Goal: Feedback & Contribution: Submit feedback/report problem

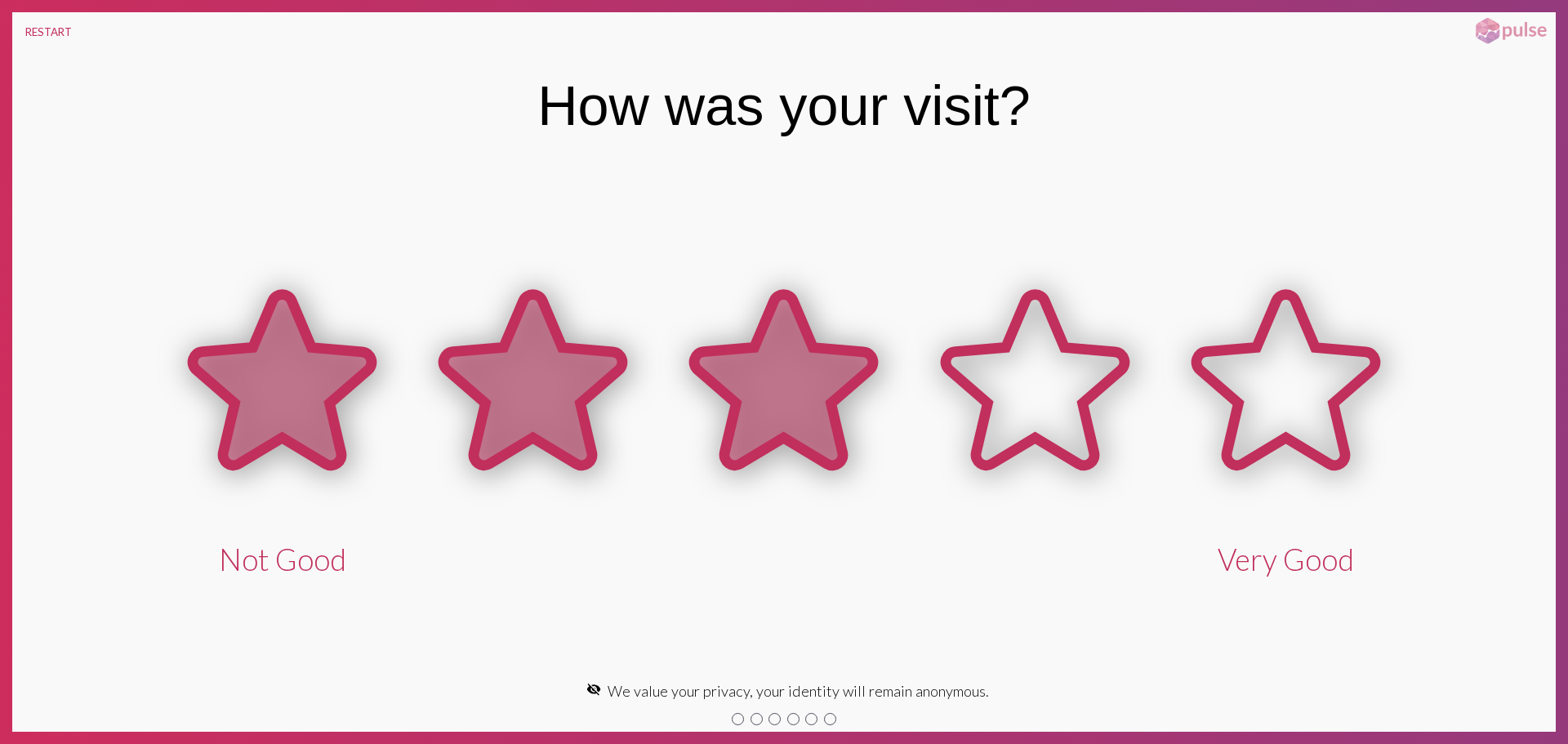
click at [818, 369] on icon at bounding box center [784, 381] width 179 height 171
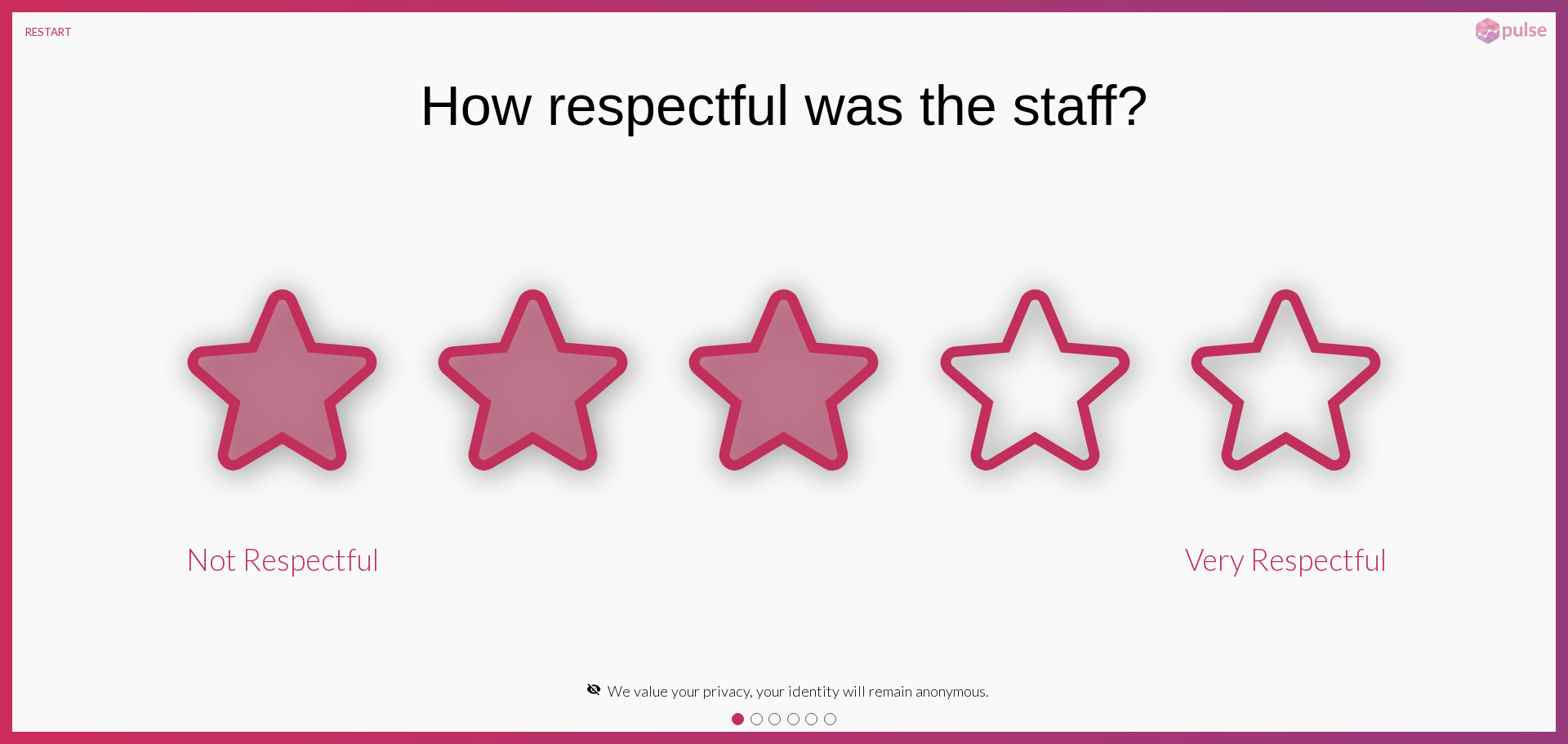
click at [718, 368] on icon at bounding box center [784, 381] width 179 height 171
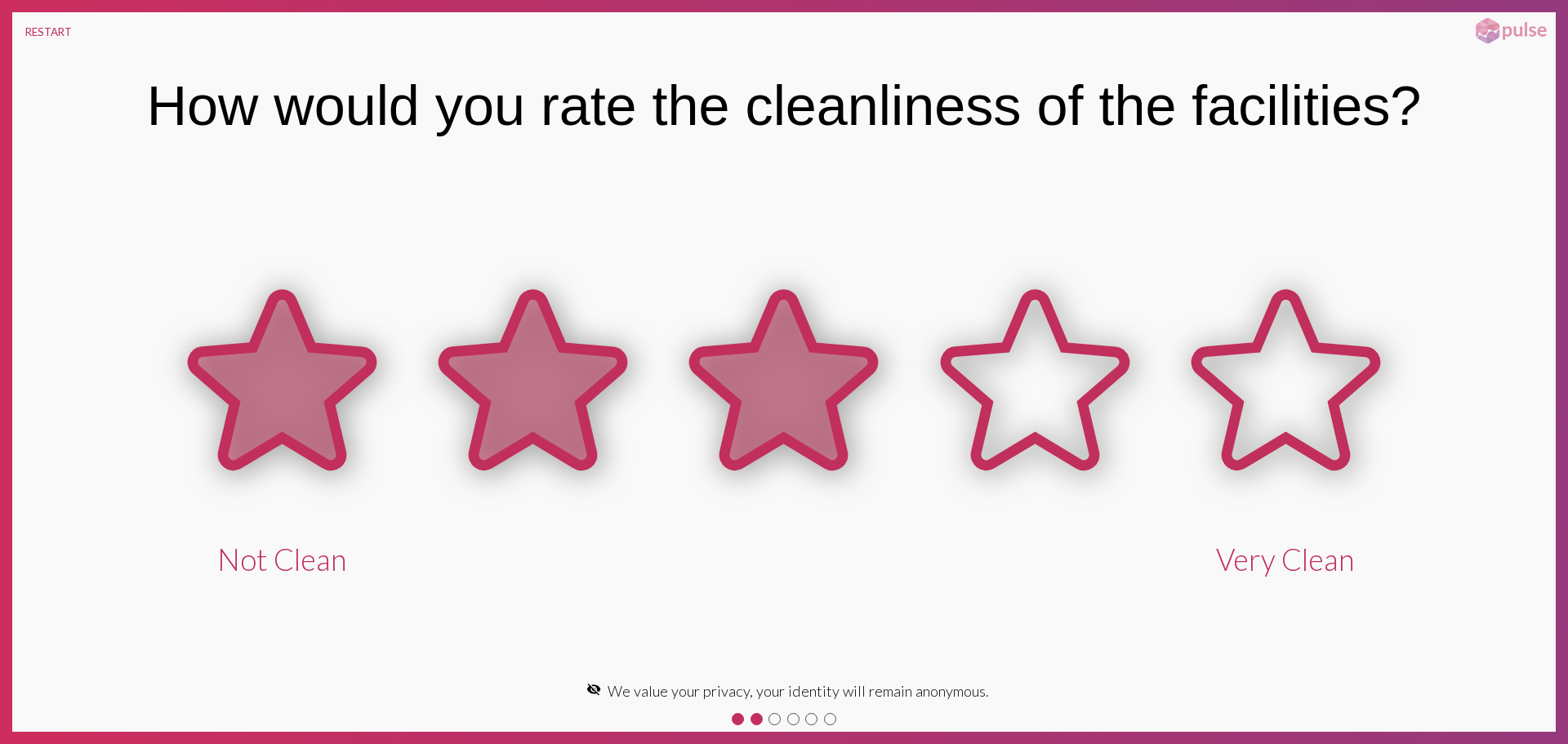
click at [741, 379] on icon at bounding box center [784, 381] width 179 height 171
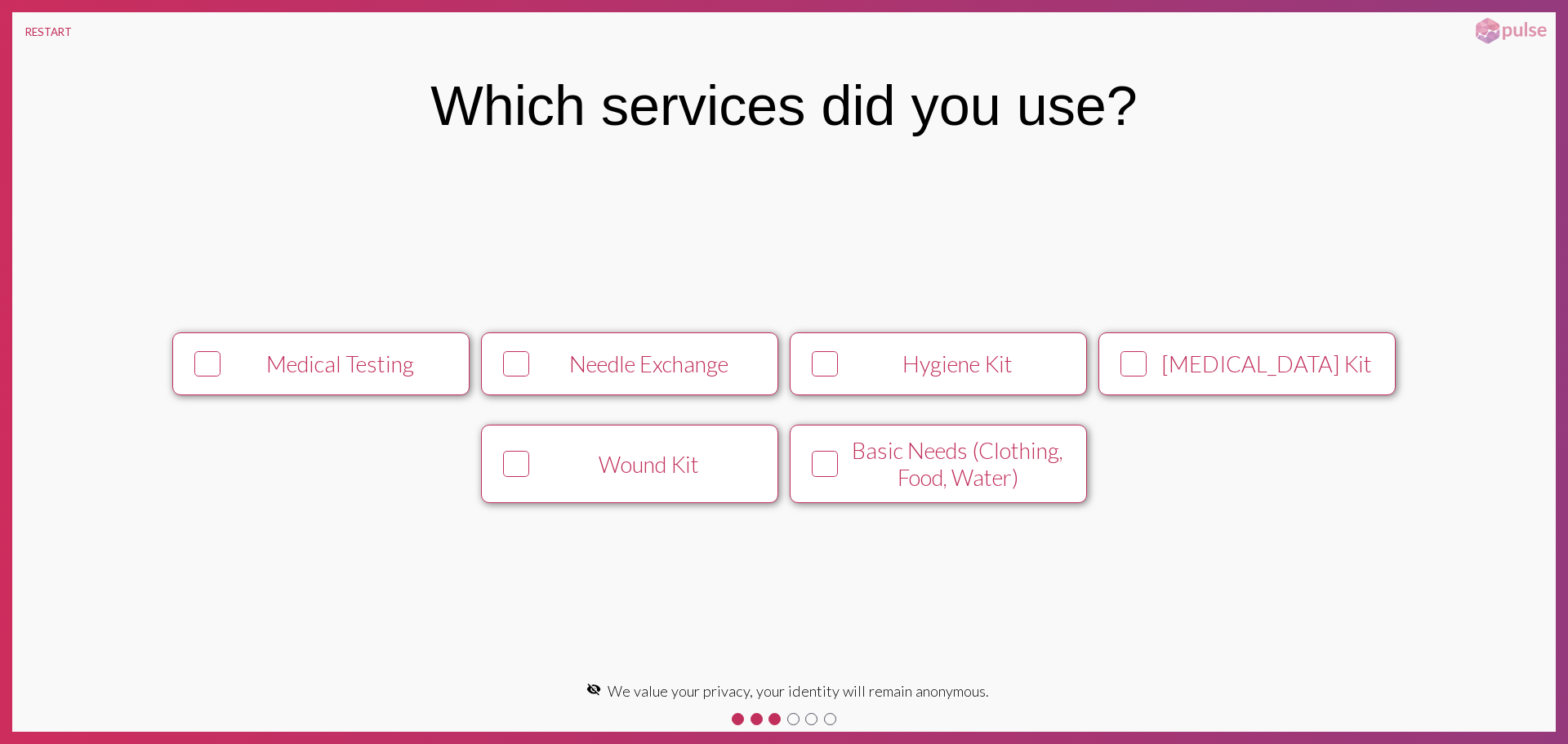
click at [831, 380] on div at bounding box center [825, 364] width 40 height 40
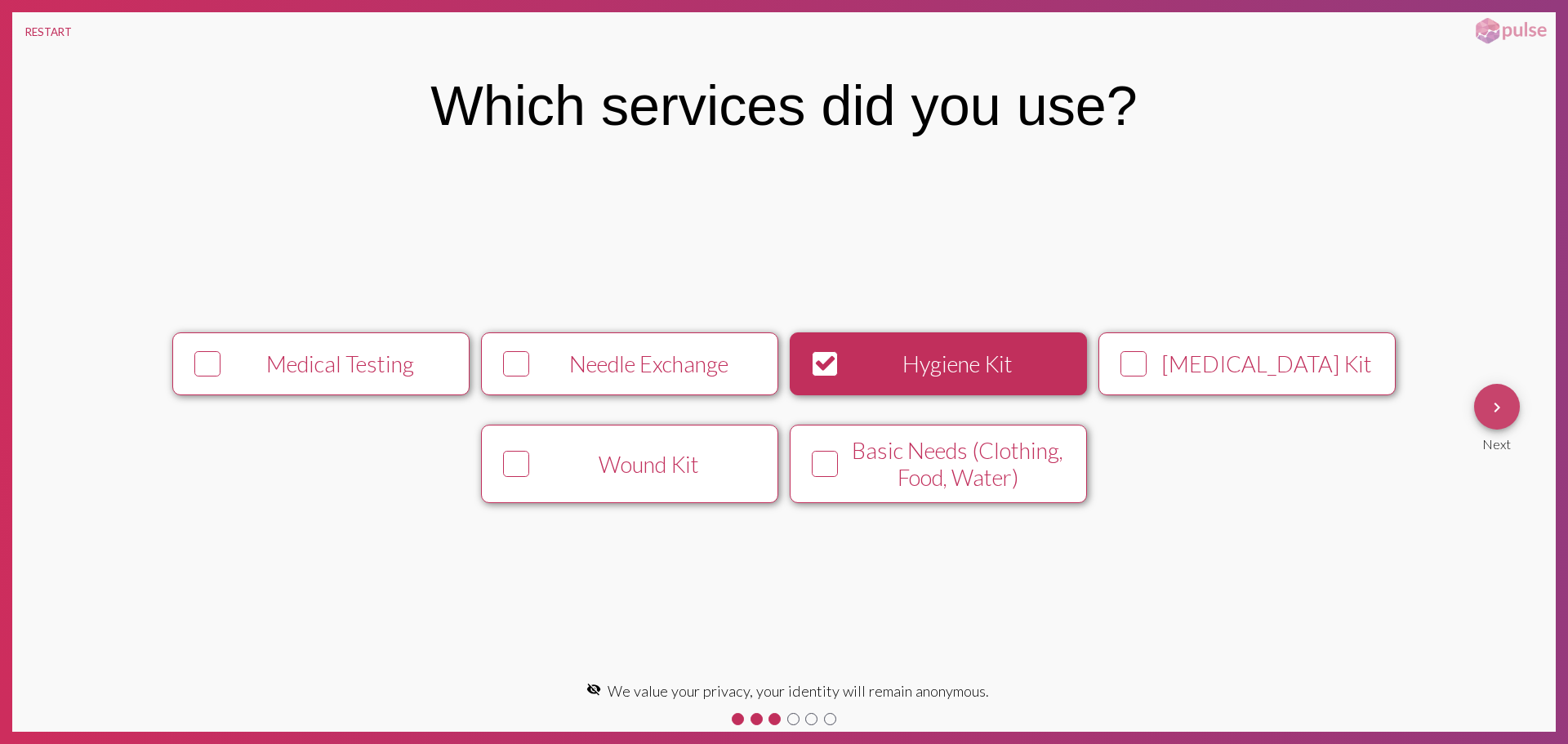
click at [1502, 418] on span "keyboard_arrow_right" at bounding box center [1496, 406] width 19 height 47
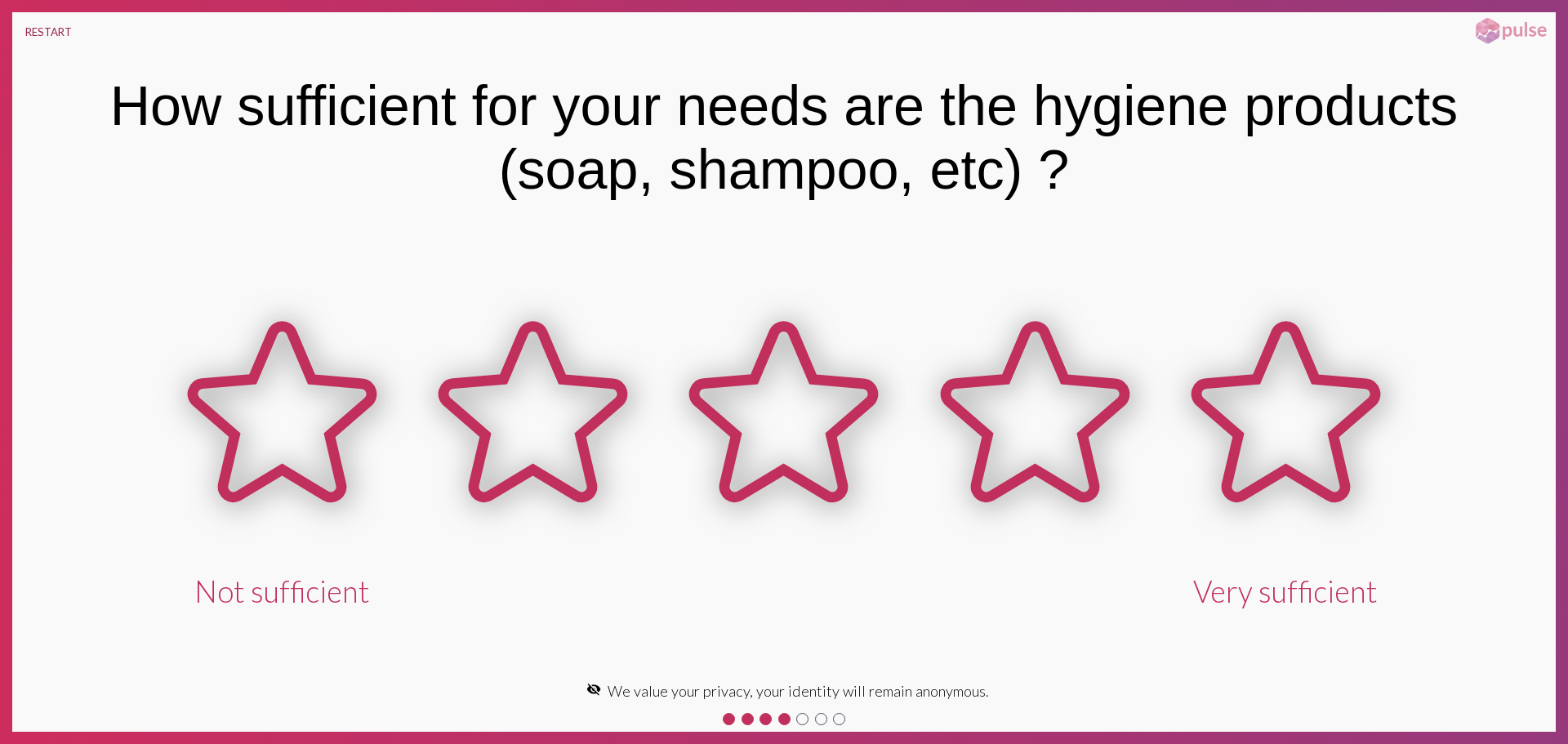
click at [29, 33] on button "RESTART" at bounding box center [48, 31] width 73 height 40
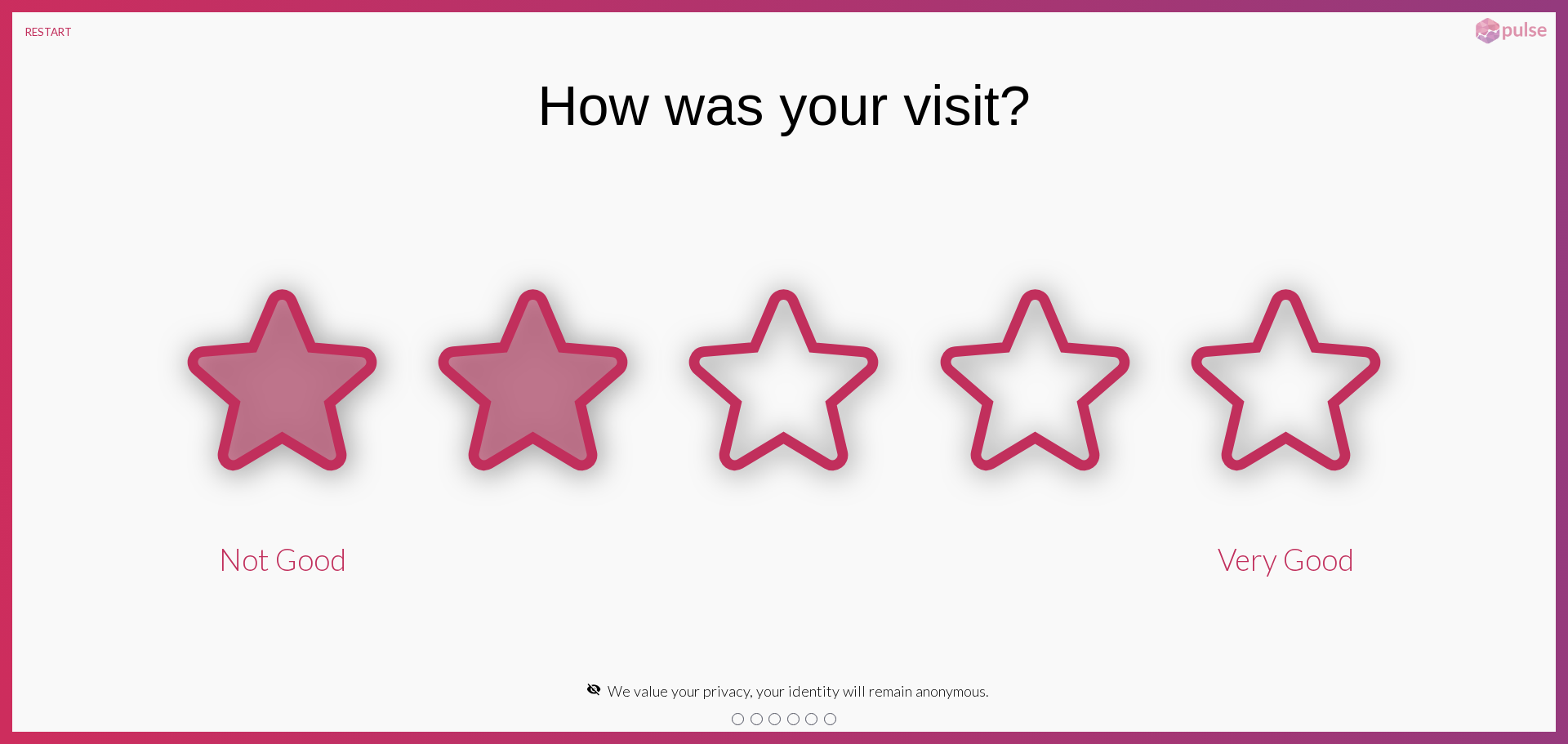
click at [481, 344] on icon at bounding box center [532, 383] width 251 height 251
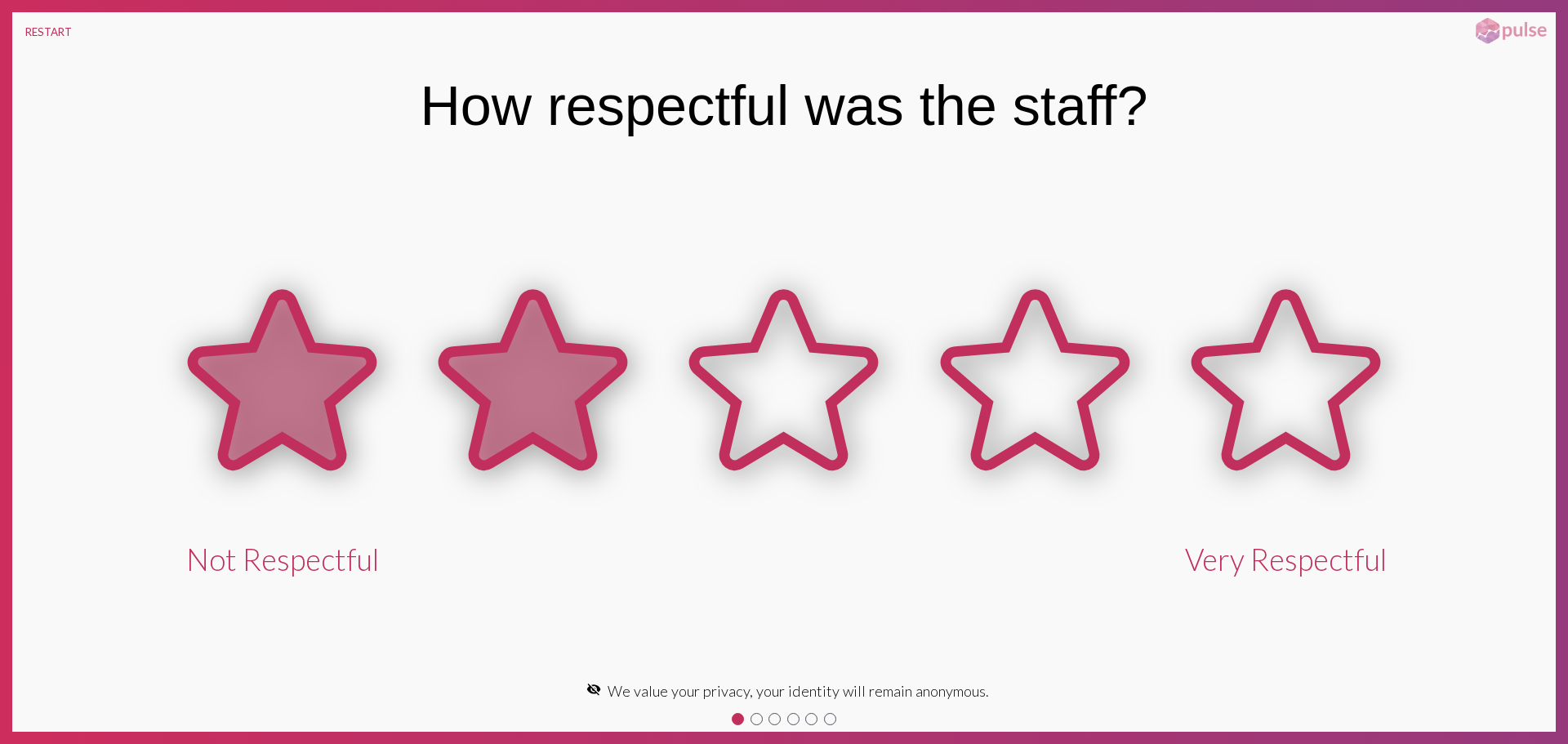
click at [547, 358] on icon at bounding box center [532, 381] width 179 height 171
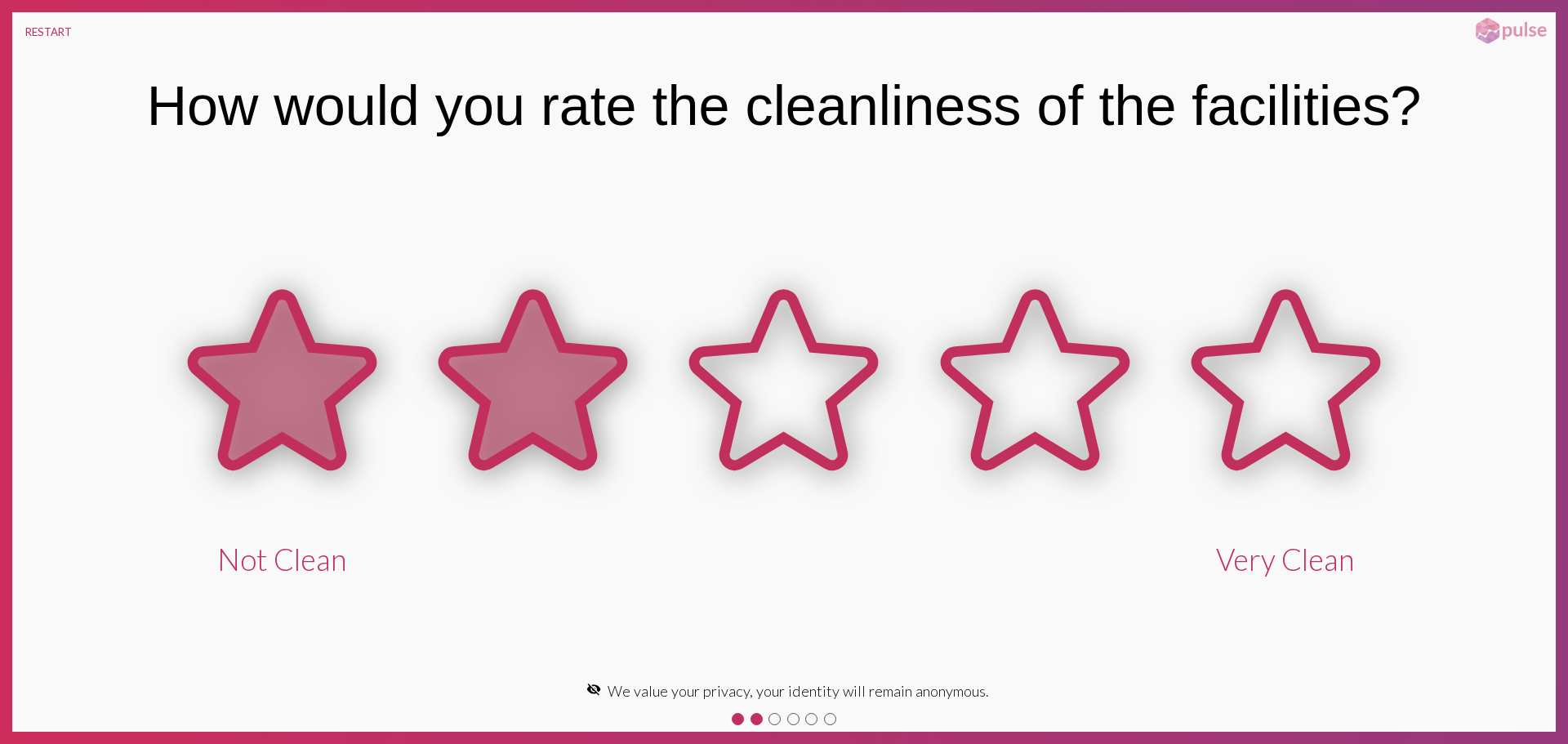
click at [549, 361] on icon at bounding box center [532, 381] width 179 height 171
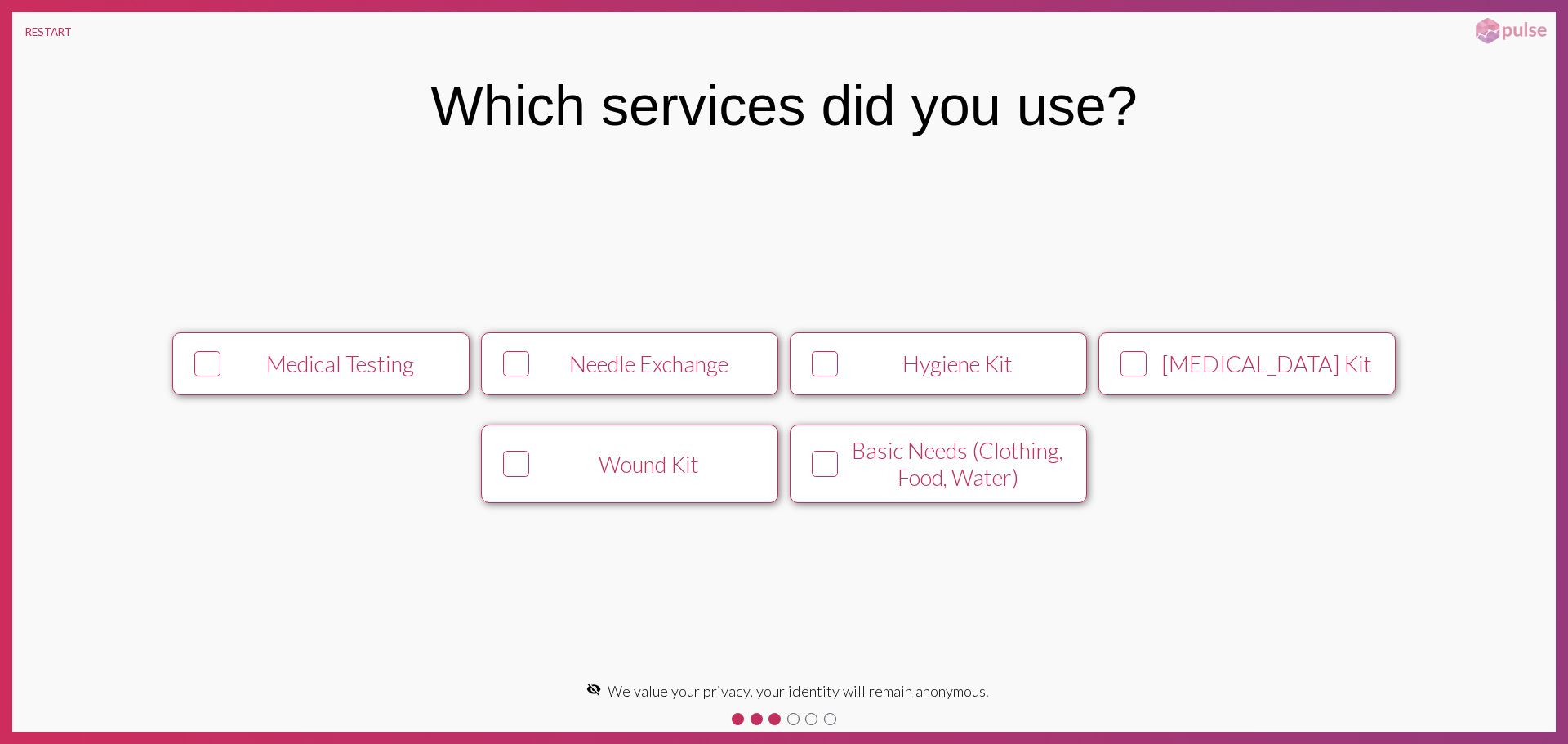
click at [581, 451] on div "Wound Kit" at bounding box center [649, 464] width 227 height 27
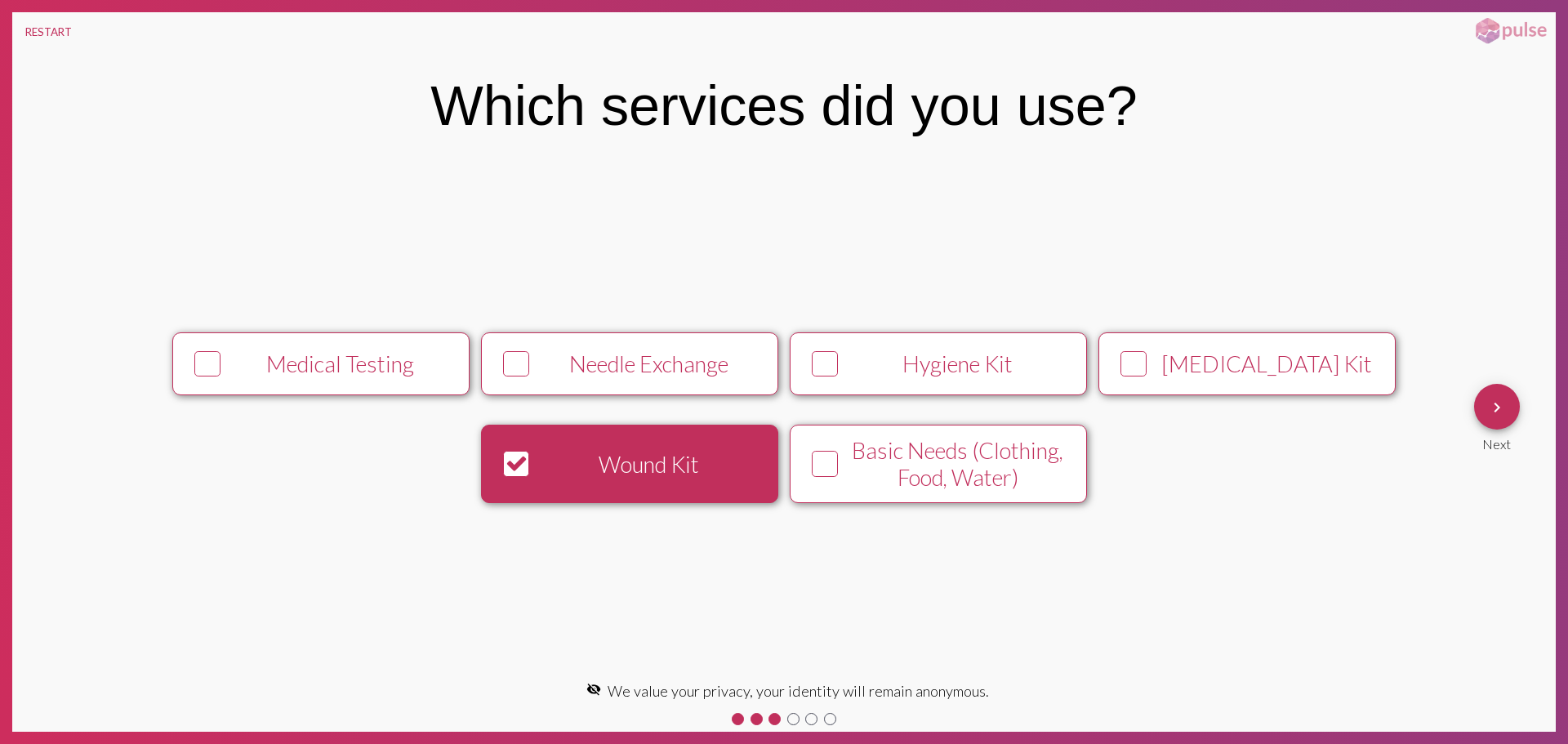
click at [1512, 406] on button "keyboard_arrow_right" at bounding box center [1497, 406] width 46 height 46
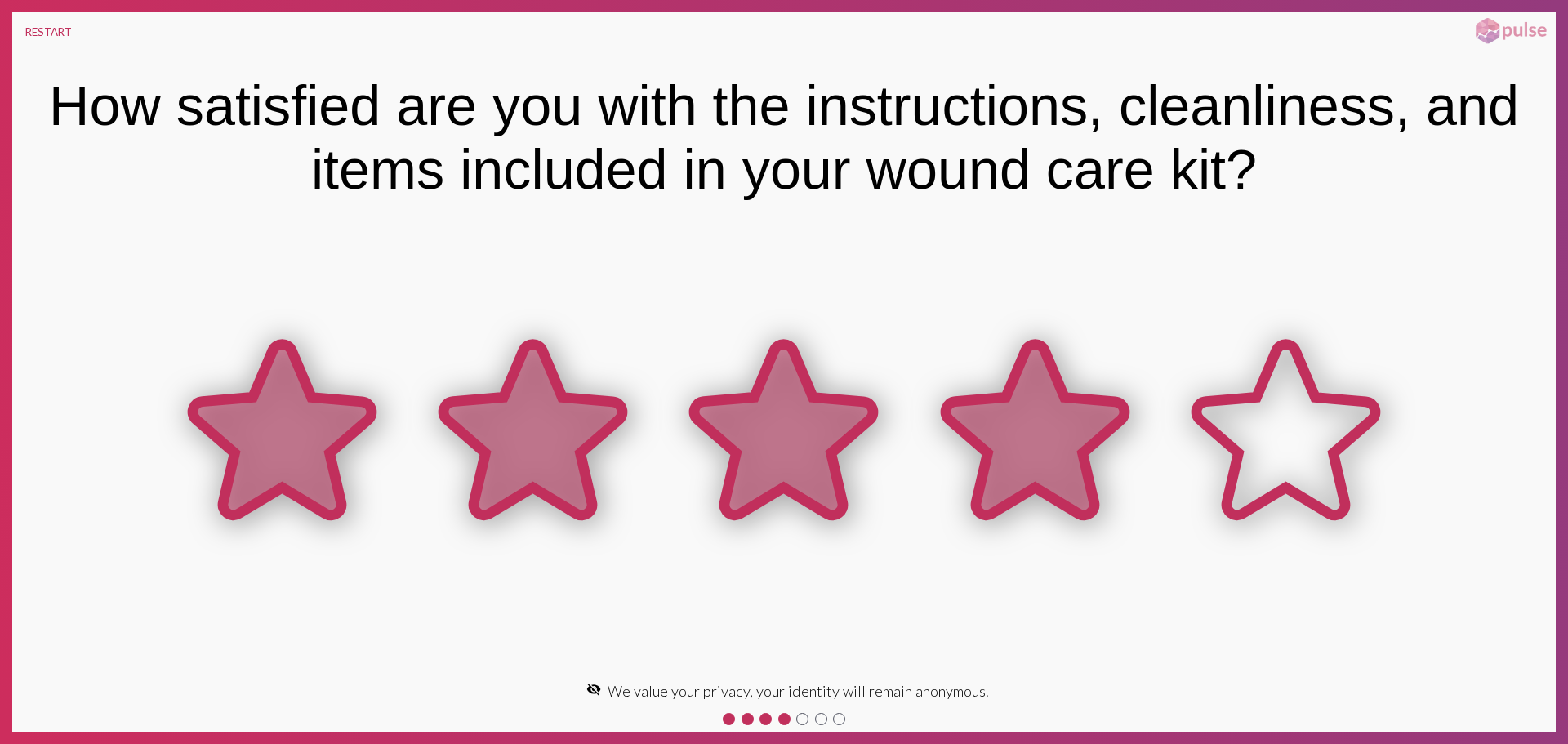
click at [1089, 456] on icon at bounding box center [1035, 432] width 251 height 251
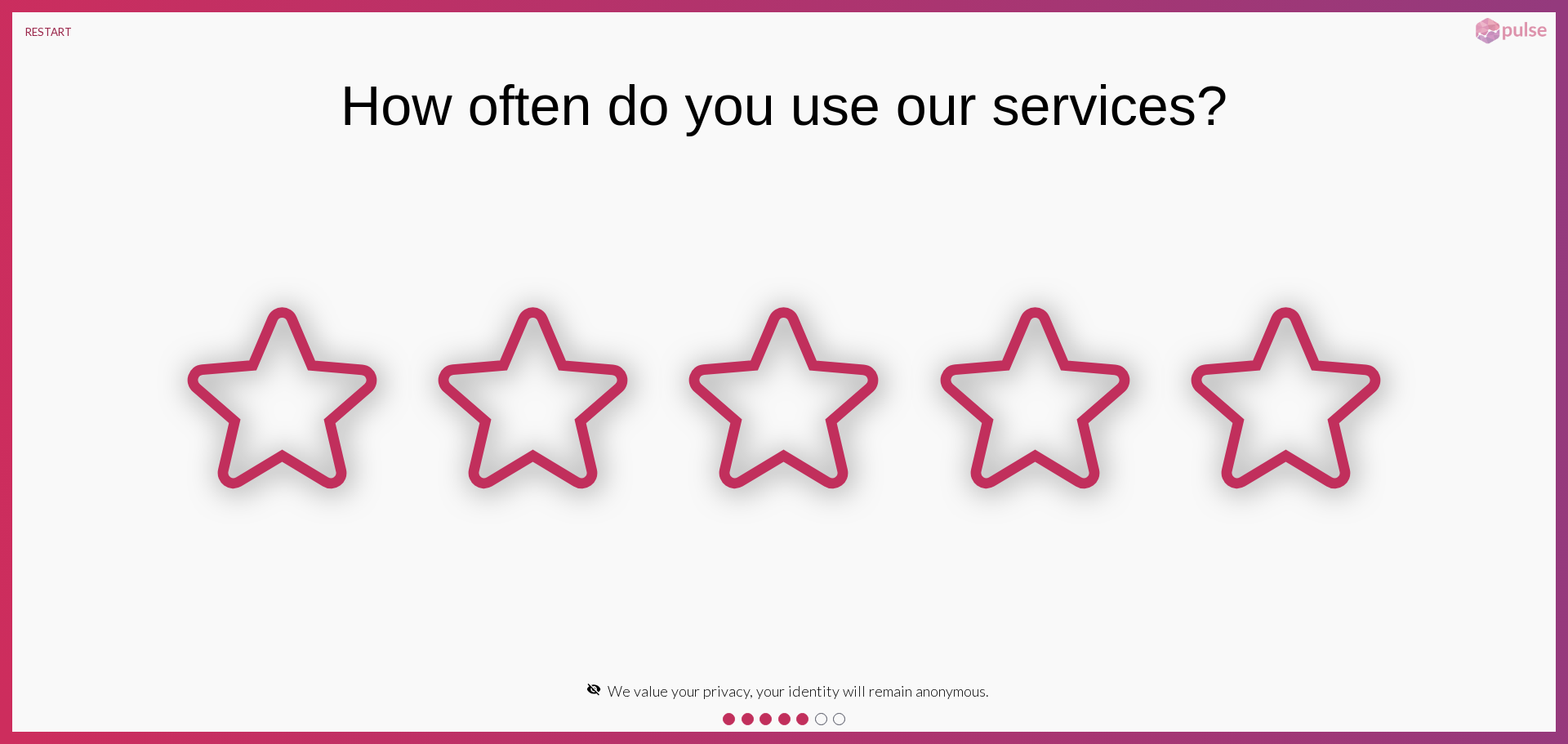
click at [57, 25] on button "RESTART" at bounding box center [48, 31] width 73 height 40
